Goal: Task Accomplishment & Management: Complete application form

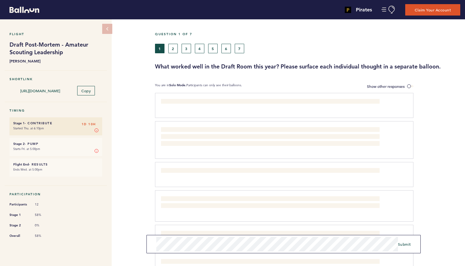
scroll to position [36, 0]
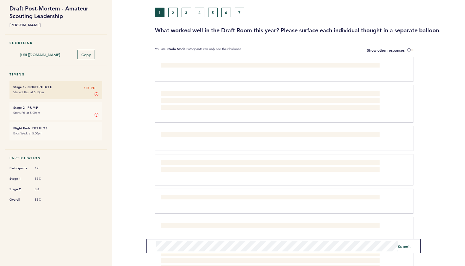
click at [239, 12] on button "7" at bounding box center [239, 12] width 9 height 9
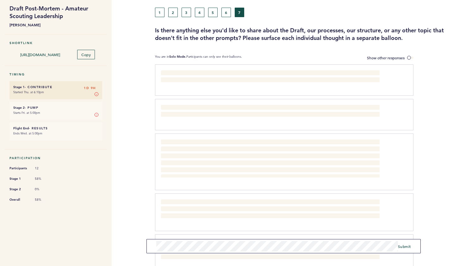
click at [227, 14] on button "6" at bounding box center [226, 12] width 9 height 9
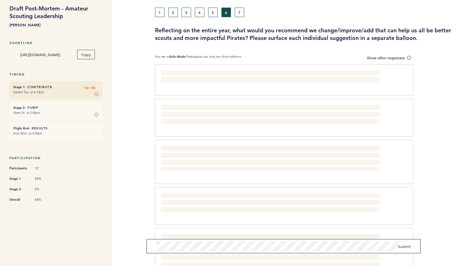
click at [213, 13] on button "5" at bounding box center [212, 12] width 9 height 9
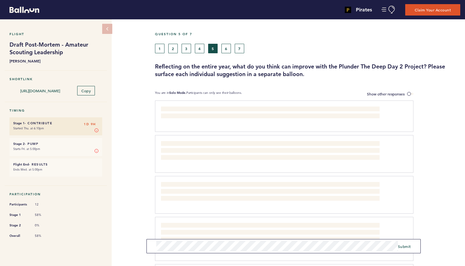
click at [187, 50] on button "3" at bounding box center [186, 48] width 9 height 9
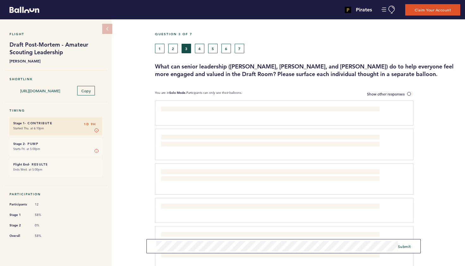
click at [175, 50] on button "2" at bounding box center [172, 48] width 9 height 9
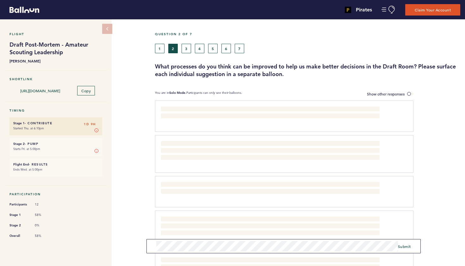
click at [161, 49] on button "1" at bounding box center [159, 48] width 9 height 9
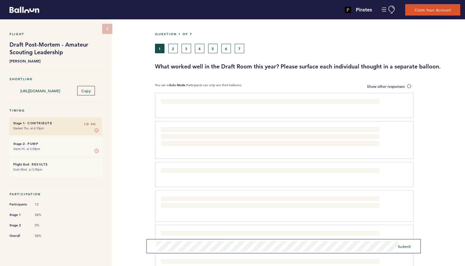
click at [174, 52] on button "2" at bounding box center [172, 48] width 9 height 9
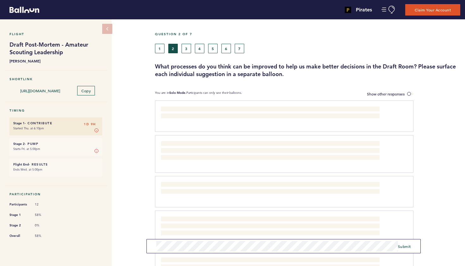
click at [187, 50] on button "3" at bounding box center [186, 48] width 9 height 9
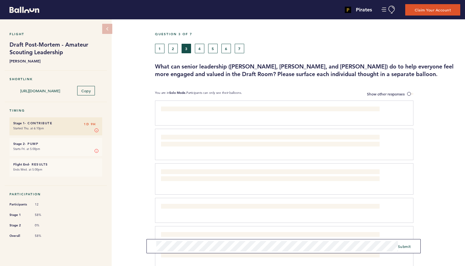
click at [199, 49] on button "4" at bounding box center [199, 48] width 9 height 9
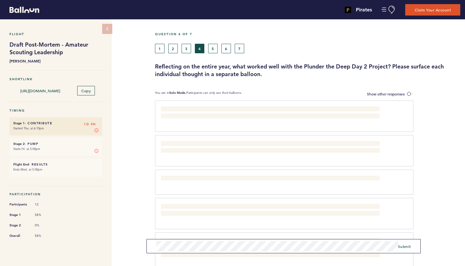
click at [187, 49] on button "3" at bounding box center [186, 48] width 9 height 9
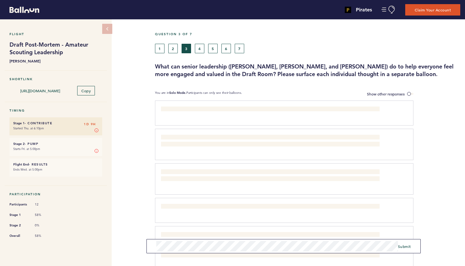
click at [198, 49] on button "4" at bounding box center [199, 48] width 9 height 9
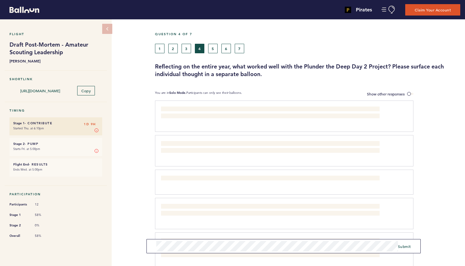
click at [214, 49] on button "5" at bounding box center [212, 48] width 9 height 9
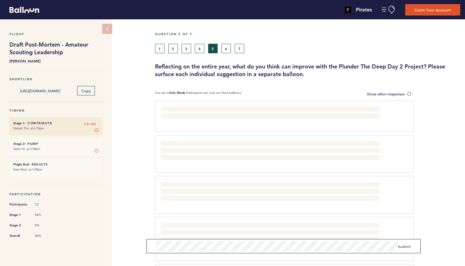
click at [174, 50] on button "2" at bounding box center [172, 48] width 9 height 9
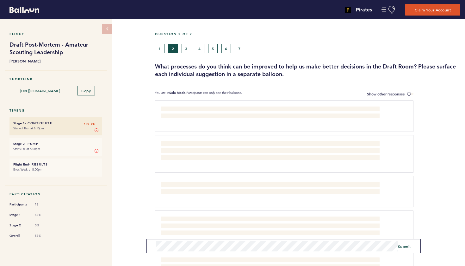
click at [185, 49] on button "3" at bounding box center [186, 48] width 9 height 9
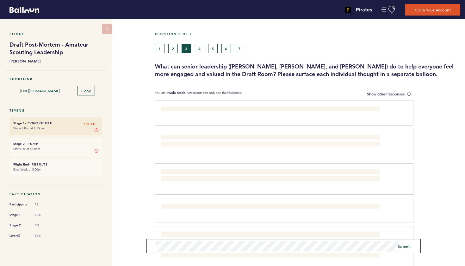
click at [200, 49] on button "4" at bounding box center [199, 48] width 9 height 9
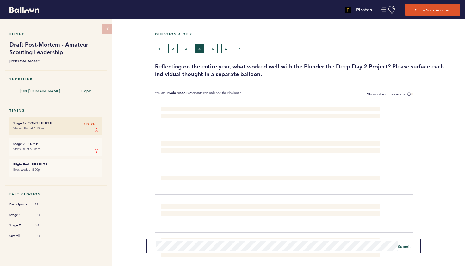
click at [174, 49] on button "2" at bounding box center [172, 48] width 9 height 9
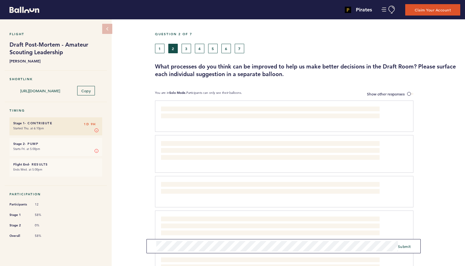
click at [187, 52] on button "3" at bounding box center [186, 48] width 9 height 9
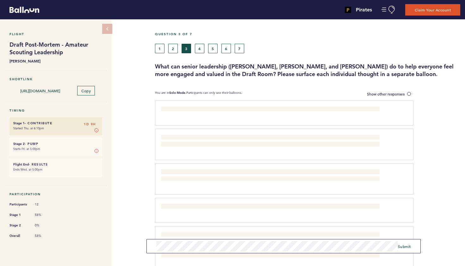
click at [199, 51] on button "4" at bounding box center [199, 48] width 9 height 9
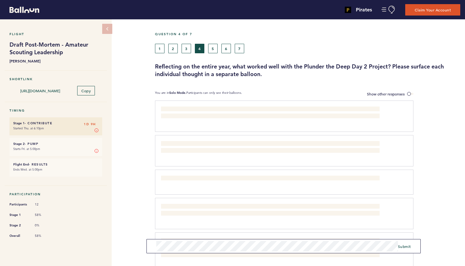
click at [186, 49] on button "3" at bounding box center [186, 48] width 9 height 9
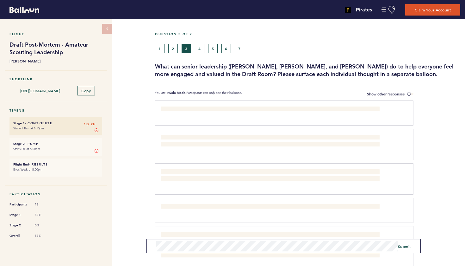
click at [173, 48] on button "2" at bounding box center [172, 48] width 9 height 9
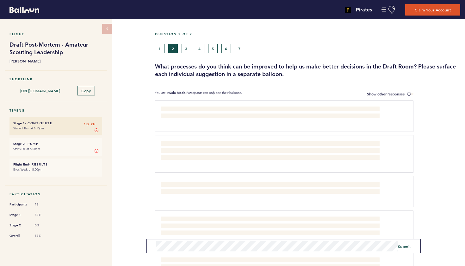
click at [187, 49] on button "3" at bounding box center [186, 48] width 9 height 9
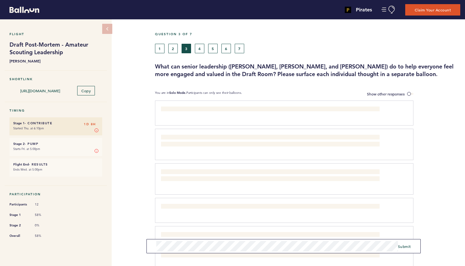
click at [200, 50] on button "4" at bounding box center [199, 48] width 9 height 9
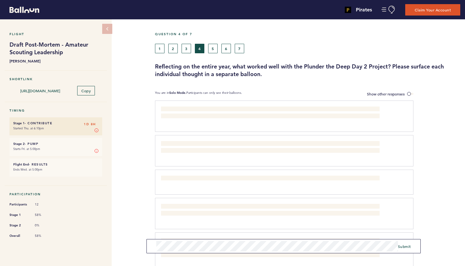
click at [212, 49] on button "5" at bounding box center [212, 48] width 9 height 9
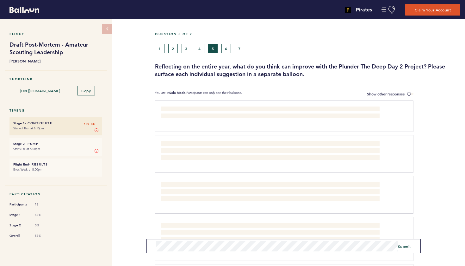
click at [224, 50] on button "6" at bounding box center [226, 48] width 9 height 9
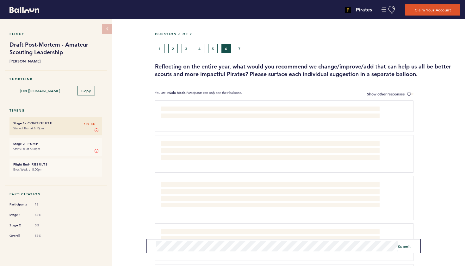
click at [212, 49] on button "5" at bounding box center [212, 48] width 9 height 9
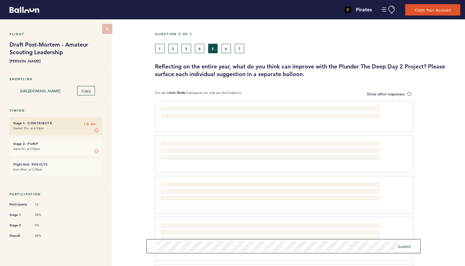
click at [228, 48] on button "6" at bounding box center [226, 48] width 9 height 9
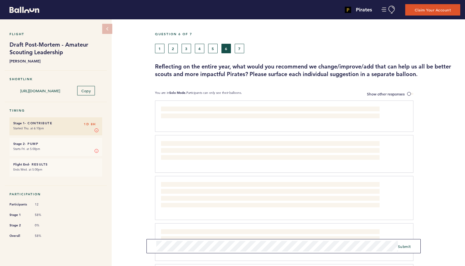
click at [210, 50] on button "5" at bounding box center [212, 48] width 9 height 9
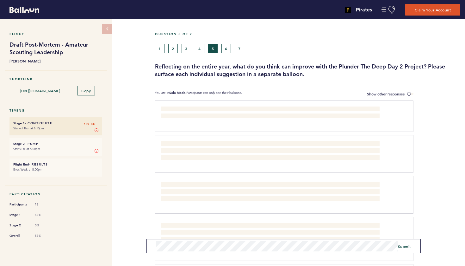
click at [229, 48] on button "6" at bounding box center [226, 48] width 9 height 9
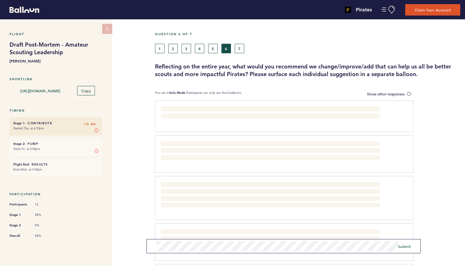
click at [241, 48] on button "7" at bounding box center [239, 48] width 9 height 9
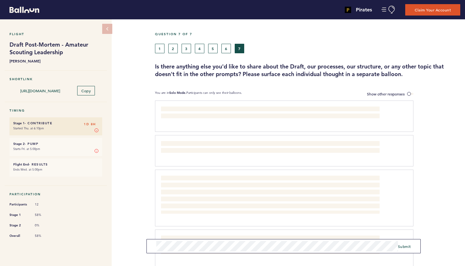
click at [214, 50] on button "5" at bounding box center [212, 48] width 9 height 9
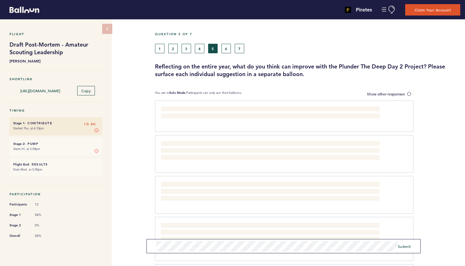
click at [200, 49] on button "4" at bounding box center [199, 48] width 9 height 9
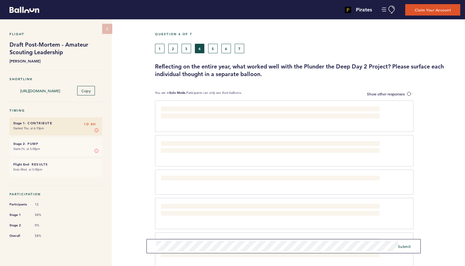
click at [226, 51] on button "6" at bounding box center [226, 48] width 9 height 9
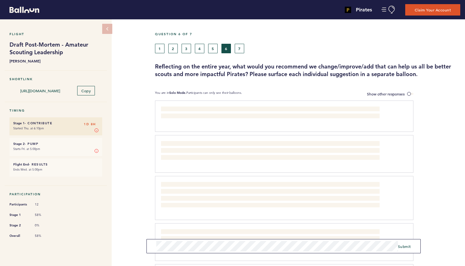
click at [213, 49] on button "5" at bounding box center [212, 48] width 9 height 9
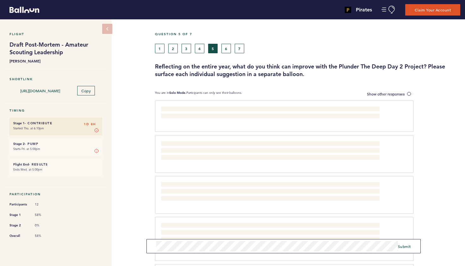
click at [226, 50] on button "6" at bounding box center [226, 48] width 9 height 9
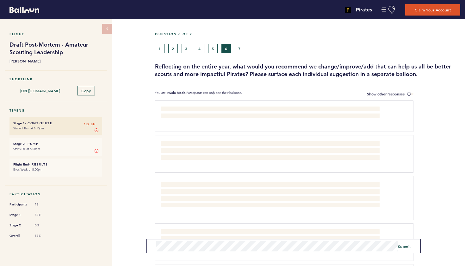
click at [200, 50] on button "4" at bounding box center [199, 48] width 9 height 9
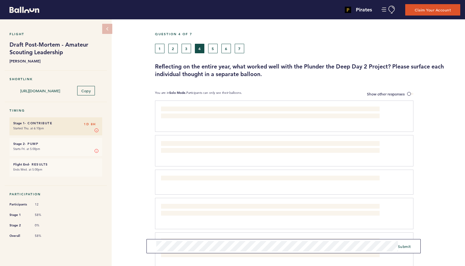
click at [213, 51] on button "5" at bounding box center [212, 48] width 9 height 9
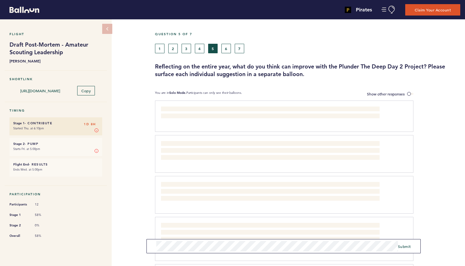
click at [160, 51] on button "1" at bounding box center [159, 48] width 9 height 9
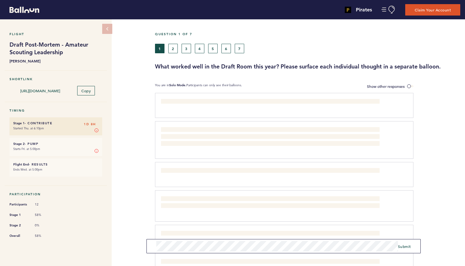
click at [403, 246] on span "Submit" at bounding box center [404, 245] width 13 height 5
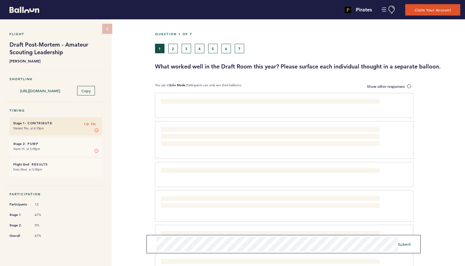
click at [407, 243] on span "Submit" at bounding box center [404, 243] width 13 height 5
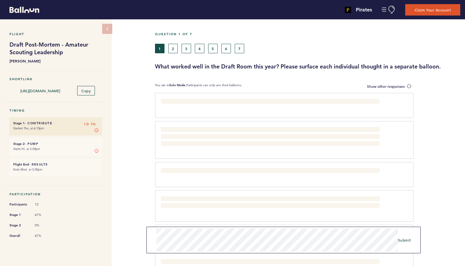
click at [404, 241] on span "Submit" at bounding box center [404, 239] width 13 height 5
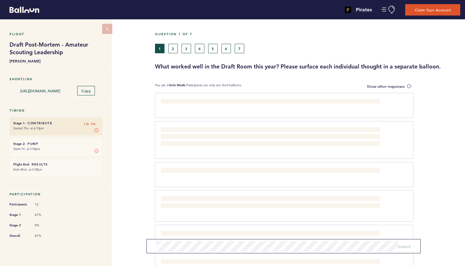
click at [202, 50] on button "4" at bounding box center [199, 48] width 9 height 9
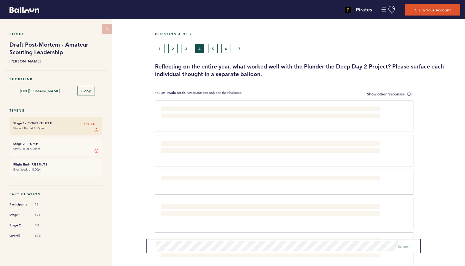
click at [174, 49] on button "2" at bounding box center [172, 48] width 9 height 9
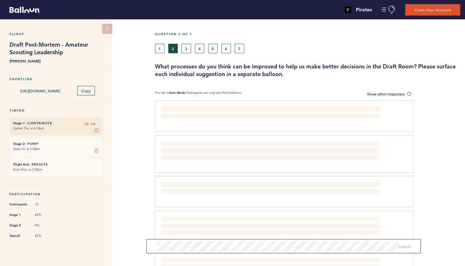
click at [201, 49] on button "4" at bounding box center [199, 48] width 9 height 9
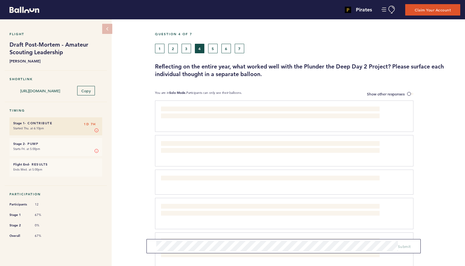
click at [174, 48] on button "2" at bounding box center [172, 48] width 9 height 9
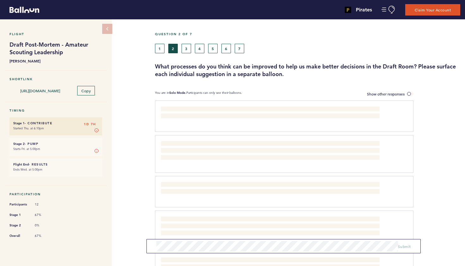
click at [159, 49] on button "1" at bounding box center [159, 48] width 9 height 9
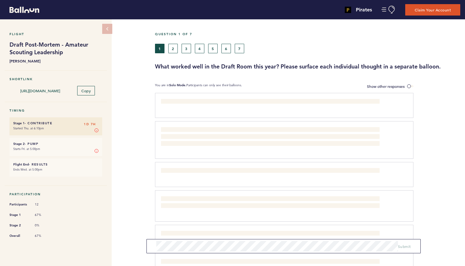
click at [202, 50] on button "4" at bounding box center [199, 48] width 9 height 9
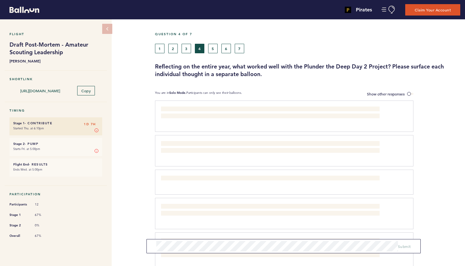
click at [160, 50] on button "1" at bounding box center [159, 48] width 9 height 9
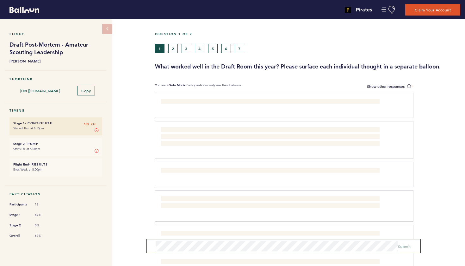
click at [156, 247] on form "Submit" at bounding box center [284, 246] width 274 height 14
click at [199, 51] on button "4" at bounding box center [199, 48] width 9 height 9
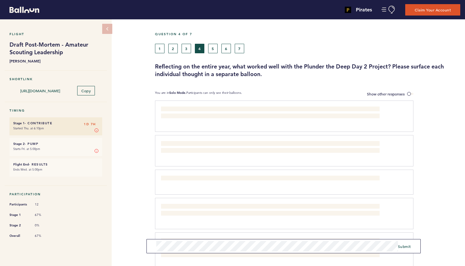
click at [160, 47] on button "1" at bounding box center [159, 48] width 9 height 9
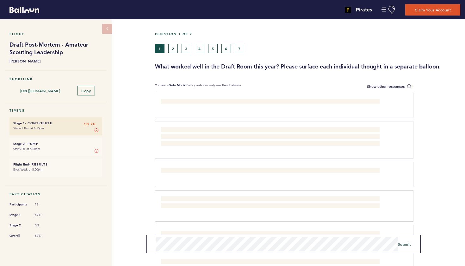
click at [406, 243] on span "Submit" at bounding box center [404, 243] width 13 height 5
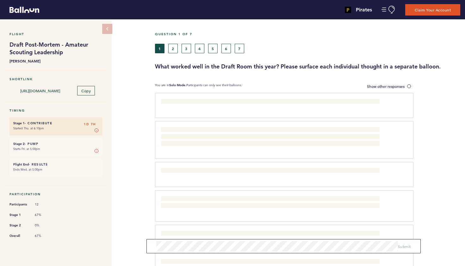
click at [172, 50] on button "2" at bounding box center [172, 48] width 9 height 9
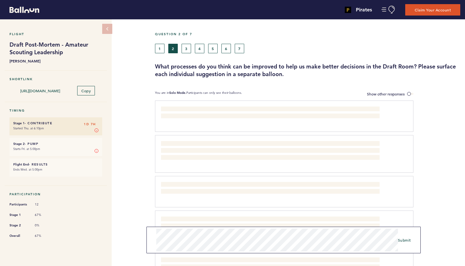
click at [405, 239] on span "Submit" at bounding box center [404, 239] width 13 height 5
click at [186, 50] on button "3" at bounding box center [186, 48] width 9 height 9
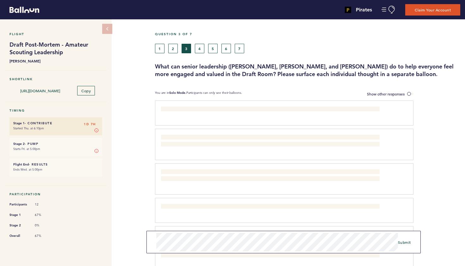
click at [406, 242] on span "Submit" at bounding box center [404, 241] width 13 height 5
click at [200, 52] on button "4" at bounding box center [199, 48] width 9 height 9
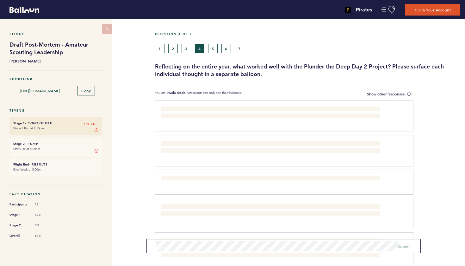
click at [187, 48] on button "3" at bounding box center [186, 48] width 9 height 9
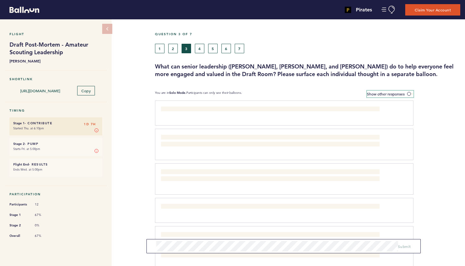
click at [409, 93] on span at bounding box center [410, 94] width 6 height 2
click at [0, 0] on input "Show other responses" at bounding box center [0, 0] width 0 height 0
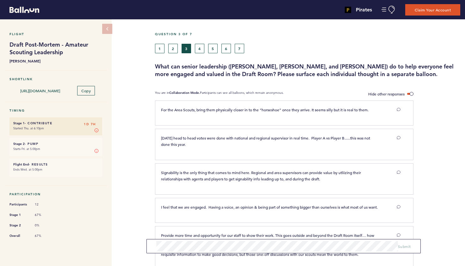
click at [173, 51] on button "2" at bounding box center [172, 48] width 9 height 9
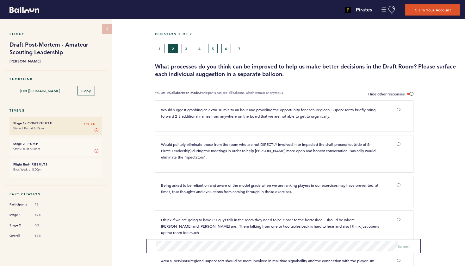
click at [188, 51] on button "3" at bounding box center [186, 48] width 9 height 9
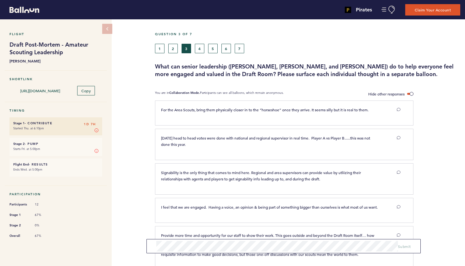
click at [159, 48] on button "1" at bounding box center [159, 48] width 9 height 9
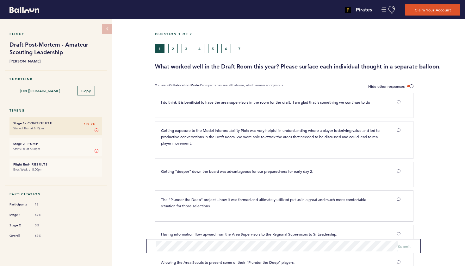
click at [198, 51] on button "4" at bounding box center [199, 48] width 9 height 9
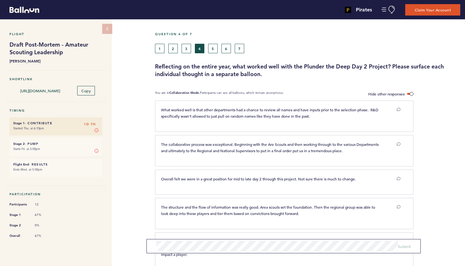
click at [186, 50] on button "3" at bounding box center [186, 48] width 9 height 9
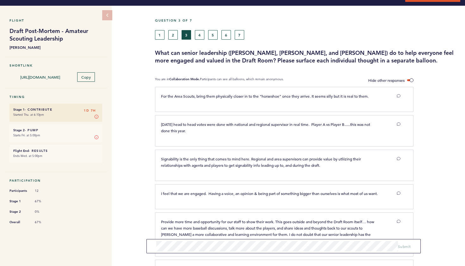
scroll to position [13, 0]
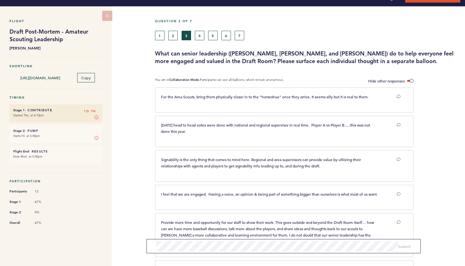
click at [160, 36] on button "1" at bounding box center [159, 35] width 9 height 9
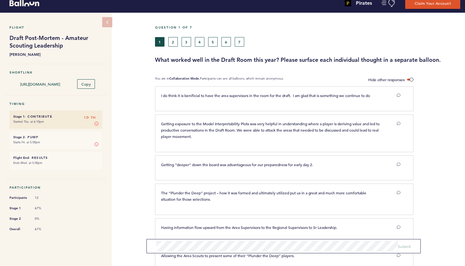
scroll to position [1, 0]
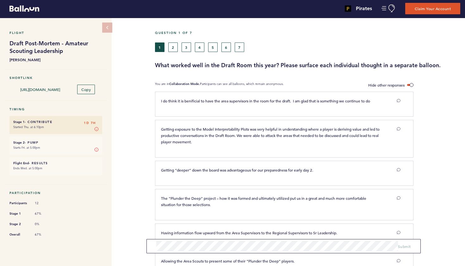
click at [198, 48] on button "4" at bounding box center [199, 46] width 9 height 9
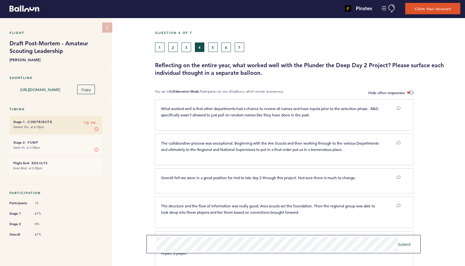
click at [403, 245] on span "Submit" at bounding box center [404, 243] width 13 height 5
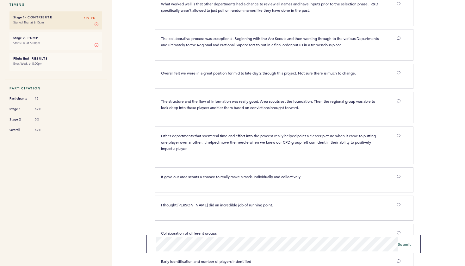
scroll to position [107, 0]
click at [401, 245] on span "Submit" at bounding box center [404, 243] width 13 height 5
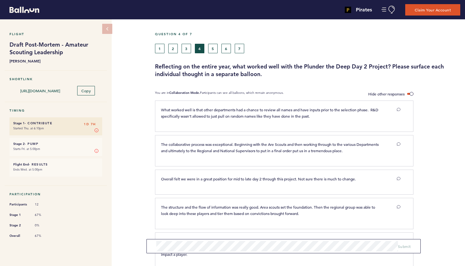
scroll to position [0, 0]
click at [212, 51] on button "5" at bounding box center [212, 48] width 9 height 9
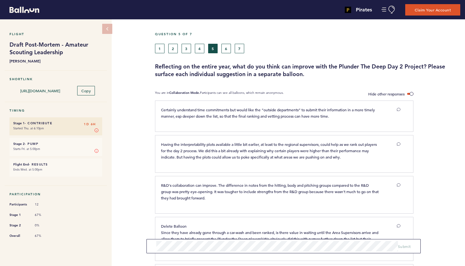
click at [224, 50] on button "6" at bounding box center [226, 48] width 9 height 9
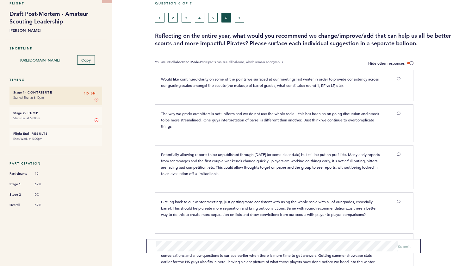
scroll to position [30, 0]
click at [214, 17] on button "5" at bounding box center [212, 17] width 9 height 9
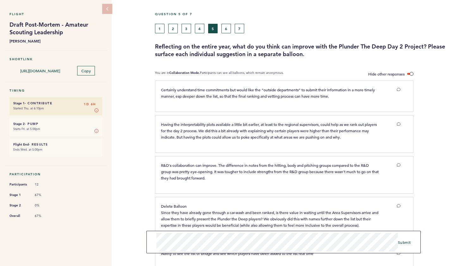
scroll to position [20, 0]
click at [403, 242] on span "Submit" at bounding box center [404, 241] width 13 height 5
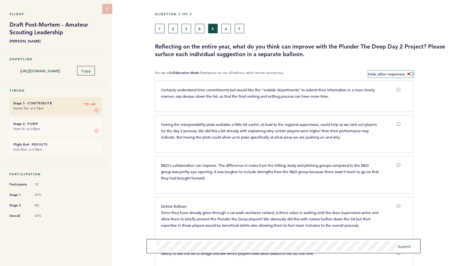
click at [411, 74] on span at bounding box center [410, 74] width 6 height 2
click at [0, 0] on input "Hide other responses" at bounding box center [0, 0] width 0 height 0
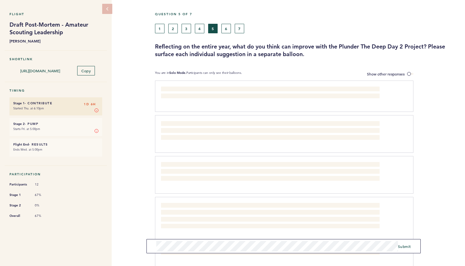
click at [402, 246] on span "Submit" at bounding box center [404, 245] width 13 height 5
click at [230, 29] on button "6" at bounding box center [226, 28] width 9 height 9
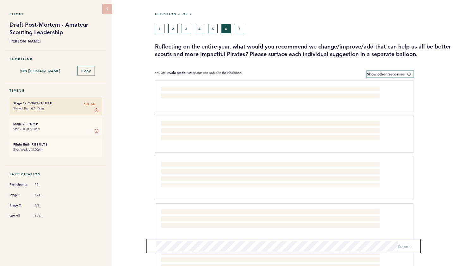
click at [410, 74] on span at bounding box center [410, 74] width 6 height 2
click at [0, 0] on input "Show other responses" at bounding box center [0, 0] width 0 height 0
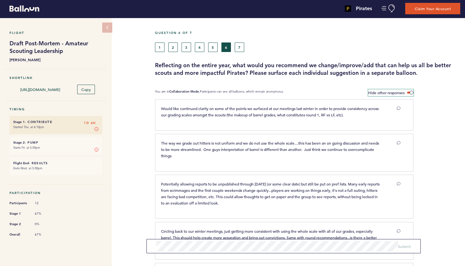
scroll to position [1, 0]
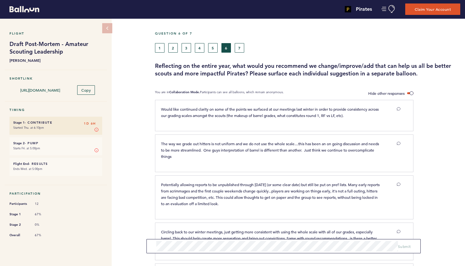
click at [240, 51] on button "7" at bounding box center [239, 47] width 9 height 9
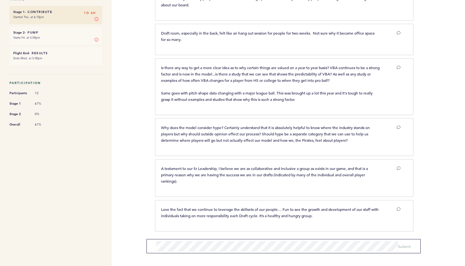
scroll to position [111, 0]
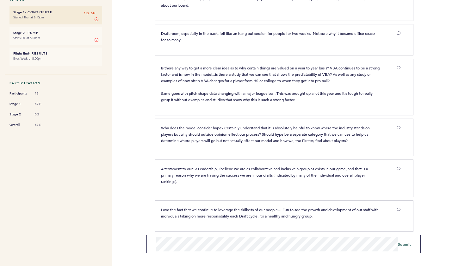
click at [405, 243] on span "Submit" at bounding box center [404, 243] width 13 height 5
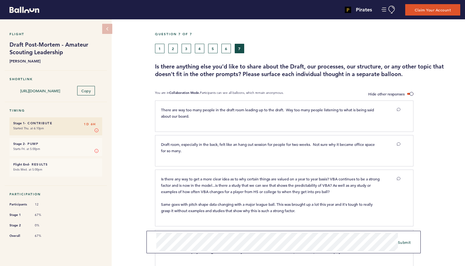
scroll to position [0, 0]
click at [412, 93] on span at bounding box center [410, 94] width 6 height 2
click at [0, 0] on input "Hide other responses" at bounding box center [0, 0] width 0 height 0
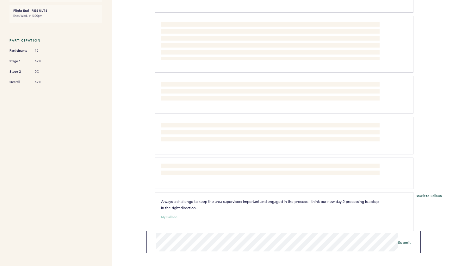
scroll to position [153, 0]
click at [404, 242] on span "Submit" at bounding box center [404, 241] width 13 height 5
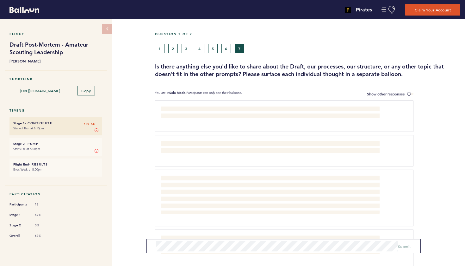
scroll to position [0, 0]
click at [227, 50] on button "6" at bounding box center [226, 48] width 9 height 9
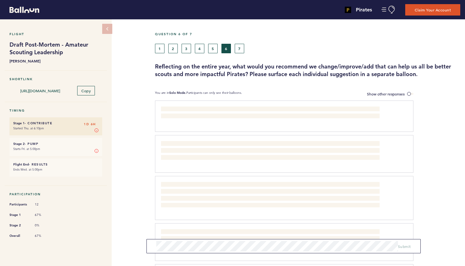
click at [227, 49] on button "6" at bounding box center [226, 48] width 9 height 9
click at [410, 93] on span at bounding box center [410, 94] width 6 height 2
click at [0, 0] on input "Show other responses" at bounding box center [0, 0] width 0 height 0
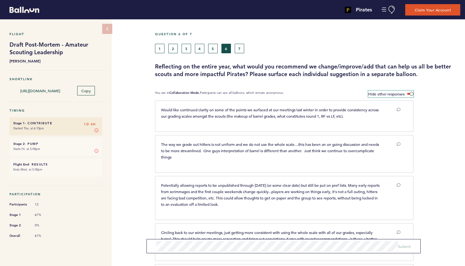
click at [411, 94] on span at bounding box center [410, 94] width 6 height 2
click at [0, 0] on input "Hide other responses" at bounding box center [0, 0] width 0 height 0
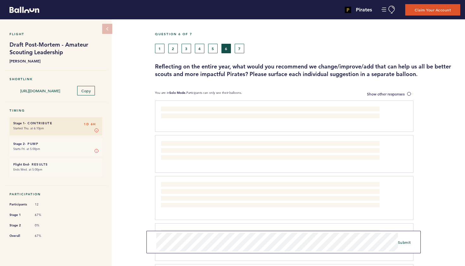
click at [405, 242] on span "Submit" at bounding box center [404, 241] width 13 height 5
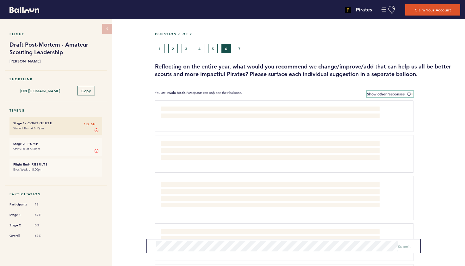
click at [408, 93] on span at bounding box center [410, 94] width 6 height 2
click at [0, 0] on input "Show other responses" at bounding box center [0, 0] width 0 height 0
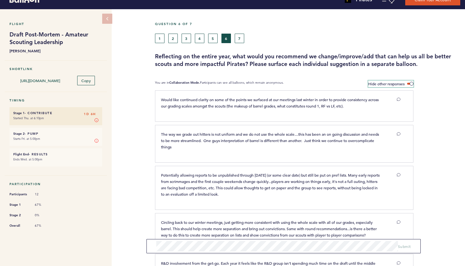
scroll to position [8, 0]
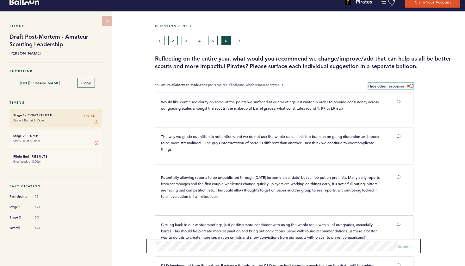
click at [411, 86] on span at bounding box center [410, 86] width 6 height 2
click at [0, 0] on input "Hide other responses" at bounding box center [0, 0] width 0 height 0
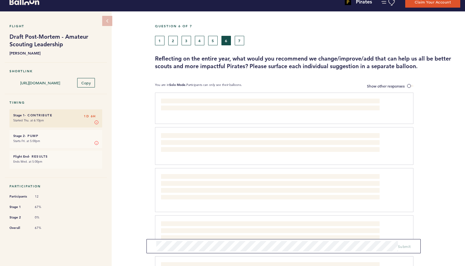
click at [240, 40] on button "7" at bounding box center [239, 40] width 9 height 9
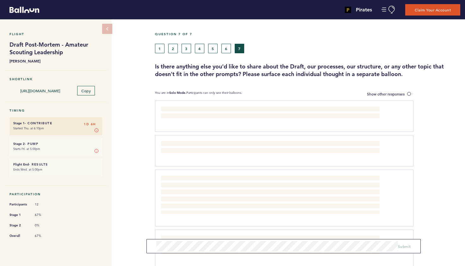
click at [228, 50] on button "6" at bounding box center [226, 48] width 9 height 9
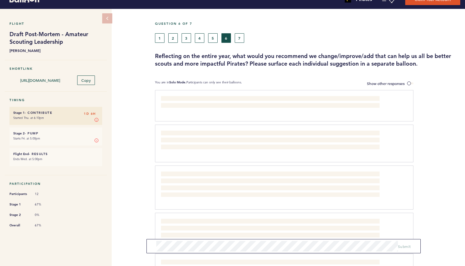
scroll to position [9, 0]
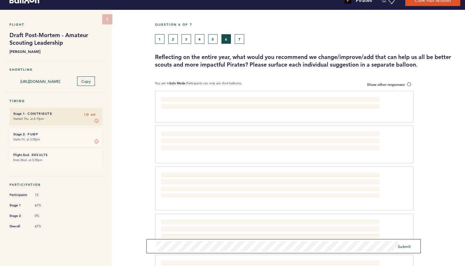
click at [407, 246] on span "Submit" at bounding box center [404, 245] width 13 height 5
click at [160, 40] on button "1" at bounding box center [159, 38] width 9 height 9
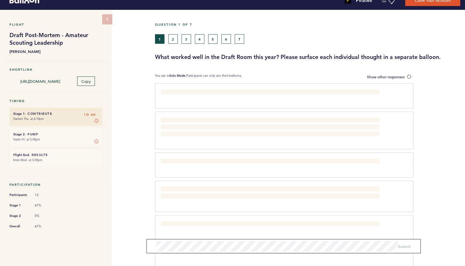
click at [174, 41] on button "2" at bounding box center [172, 38] width 9 height 9
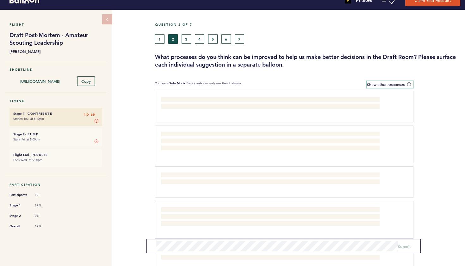
click at [410, 84] on span at bounding box center [410, 84] width 6 height 2
click at [0, 0] on input "Show other responses" at bounding box center [0, 0] width 0 height 0
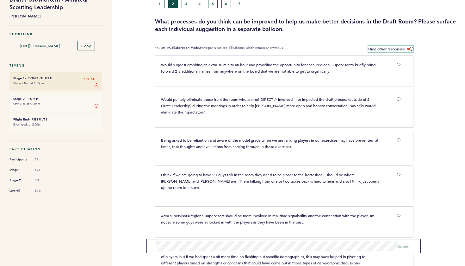
scroll to position [46, 0]
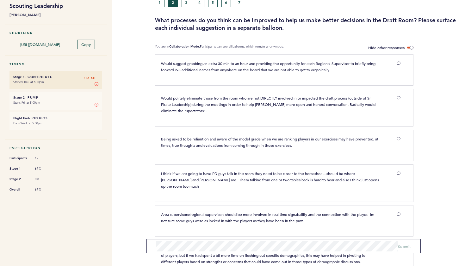
click at [186, 2] on button "3" at bounding box center [186, 1] width 9 height 9
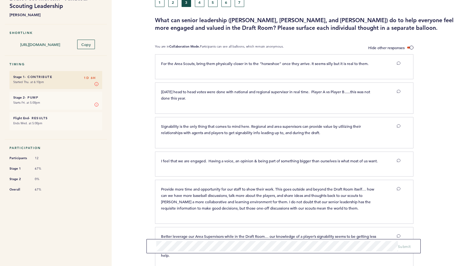
click at [199, 5] on button "4" at bounding box center [199, 1] width 9 height 9
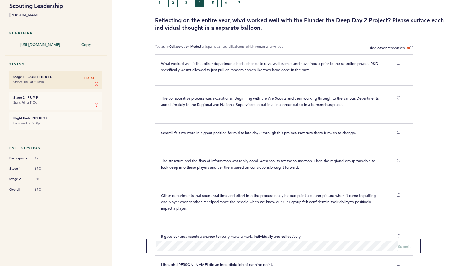
click at [214, 3] on button "5" at bounding box center [212, 1] width 9 height 9
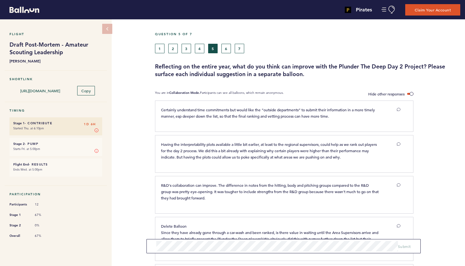
click at [159, 49] on button "1" at bounding box center [159, 48] width 9 height 9
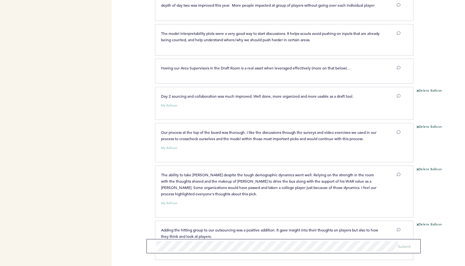
scroll to position [603, 0]
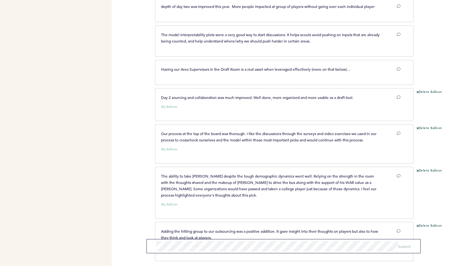
click at [374, 142] on span "Our process at the top of the board was thorough. I like the discussions throug…" at bounding box center [269, 136] width 216 height 11
click at [375, 142] on span "Our process at the top of the board was thorough. I like the discussions throug…" at bounding box center [269, 136] width 216 height 11
click at [431, 131] on button "Delete Balloon" at bounding box center [430, 128] width 26 height 5
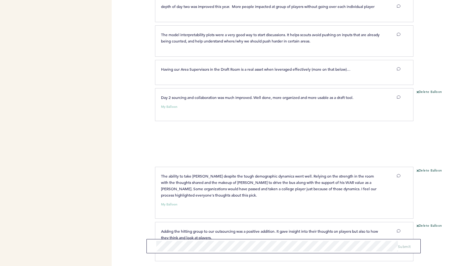
scroll to position [597, 0]
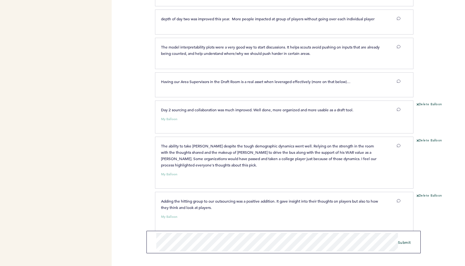
click at [403, 241] on span "Submit" at bounding box center [404, 241] width 13 height 5
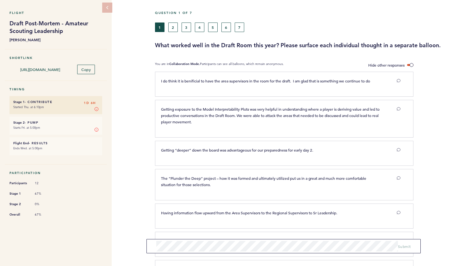
scroll to position [11, 0]
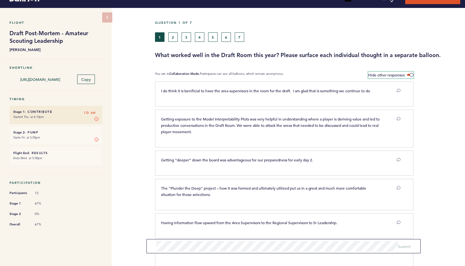
click at [412, 75] on span at bounding box center [410, 75] width 6 height 2
click at [0, 0] on input "Hide other responses" at bounding box center [0, 0] width 0 height 0
